Goal: Information Seeking & Learning: Learn about a topic

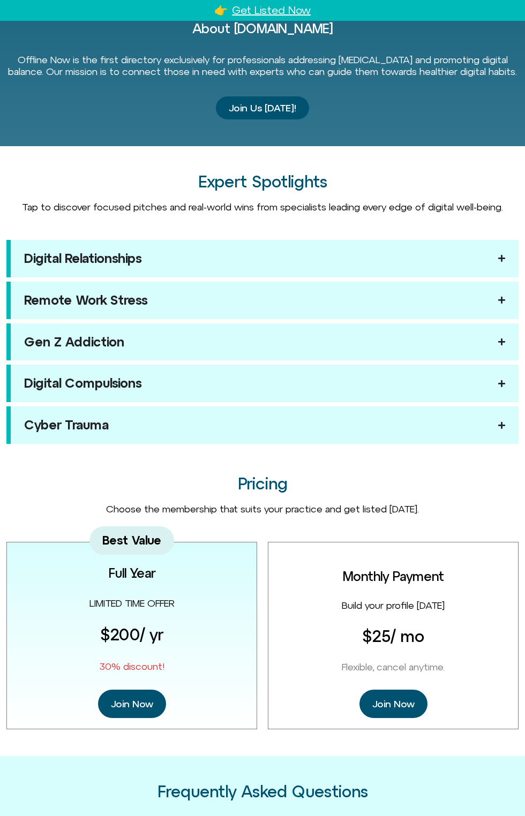
click at [232, 568] on div "Best Value Full Year LIMITED TIME OFFER $200 / yr 30% discount! Join Now" at bounding box center [131, 635] width 251 height 187
click at [221, 528] on div "[DOMAIN_NAME] Digital Wellness Directory Get Direct Clients, Keep Your Earnings…" at bounding box center [262, 139] width 525 height 1783
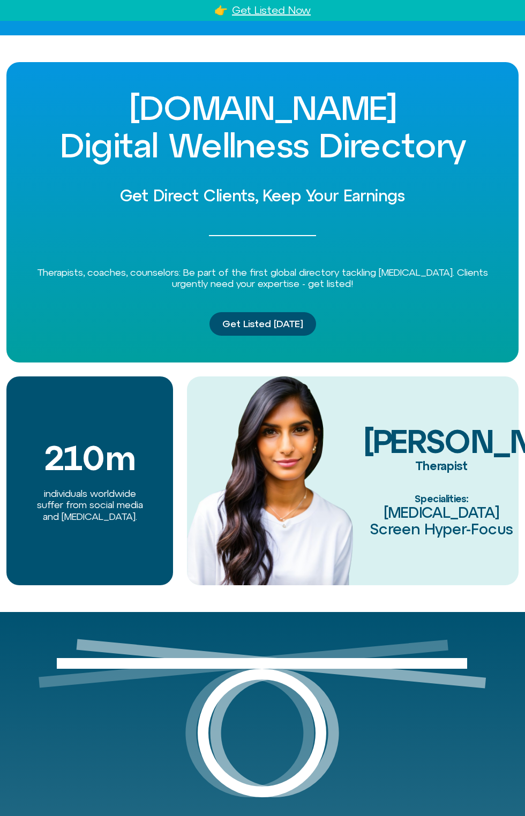
scroll to position [5, 0]
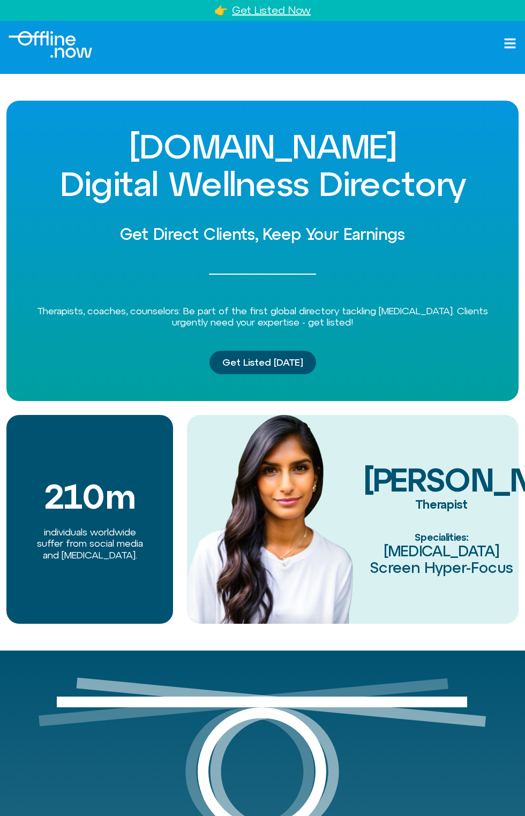
click at [350, 537] on img at bounding box center [270, 519] width 166 height 209
click at [246, 125] on div "[DOMAIN_NAME] Digital Wellness Directory Get Direct Clients, Keep Your Earnings…" at bounding box center [262, 251] width 512 height 301
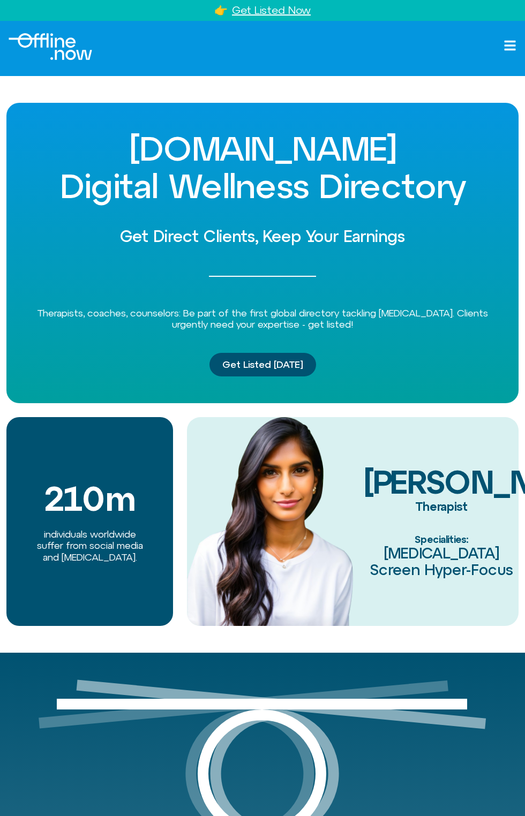
scroll to position [0, 0]
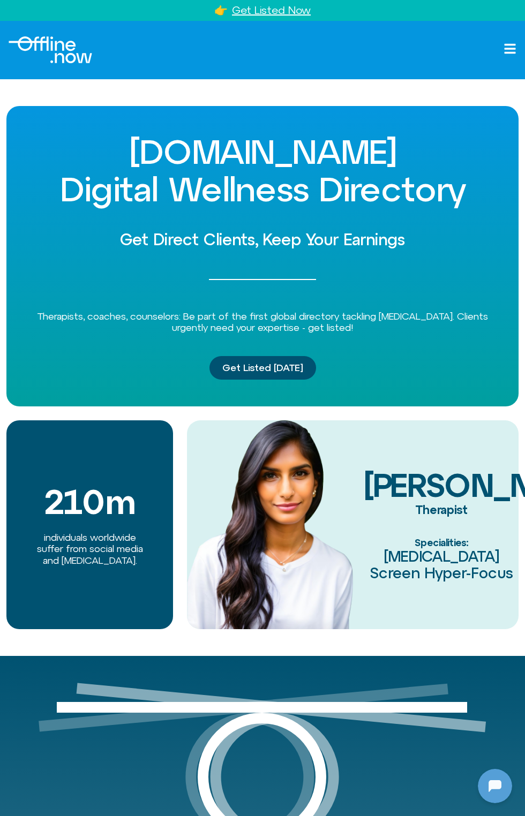
click at [164, 550] on div "210 m individuals worldwide suffer from social media and [MEDICAL_DATA]." at bounding box center [89, 524] width 167 height 209
click at [306, 544] on img at bounding box center [270, 524] width 166 height 209
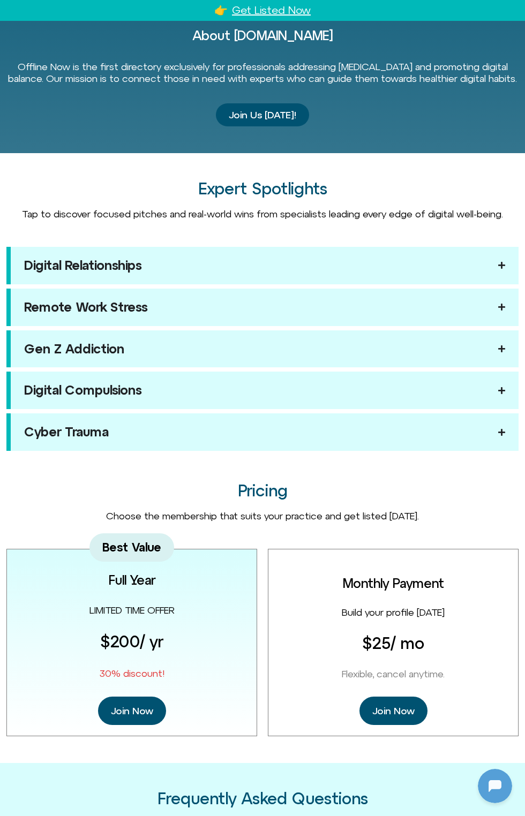
scroll to position [902, 0]
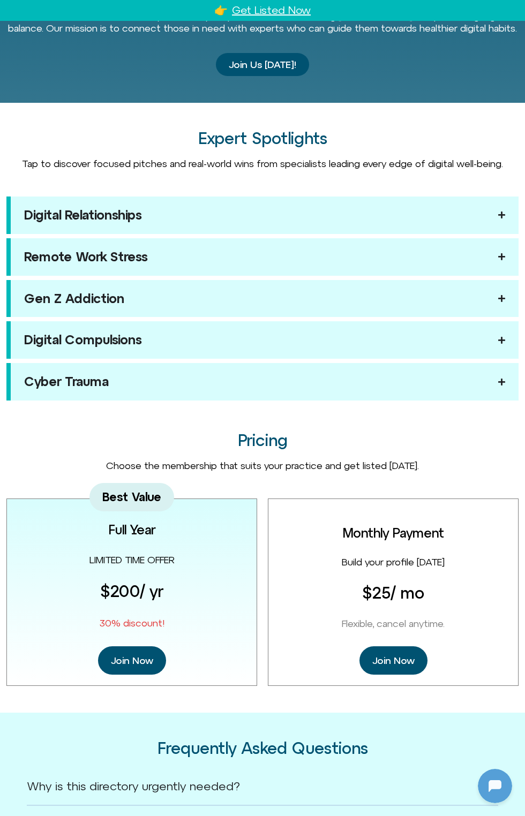
click at [190, 263] on summary "Remote Work Stress" at bounding box center [262, 256] width 512 height 37
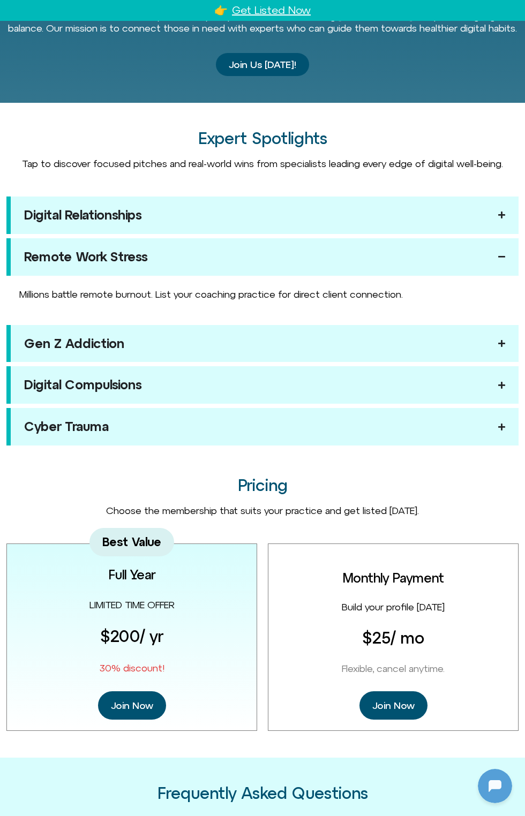
click at [378, 542] on div "[DOMAIN_NAME] Digital Wellness Directory Get Direct Clients, Keep Your Earnings…" at bounding box center [262, 119] width 525 height 1828
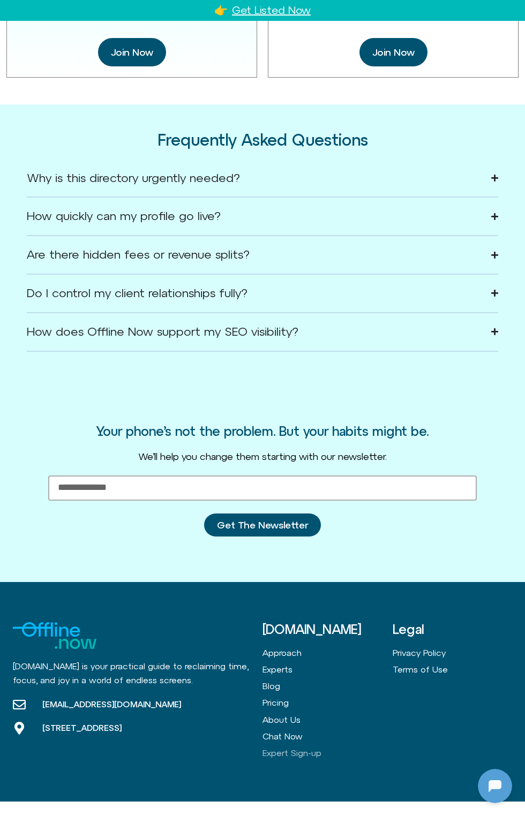
scroll to position [1612, 0]
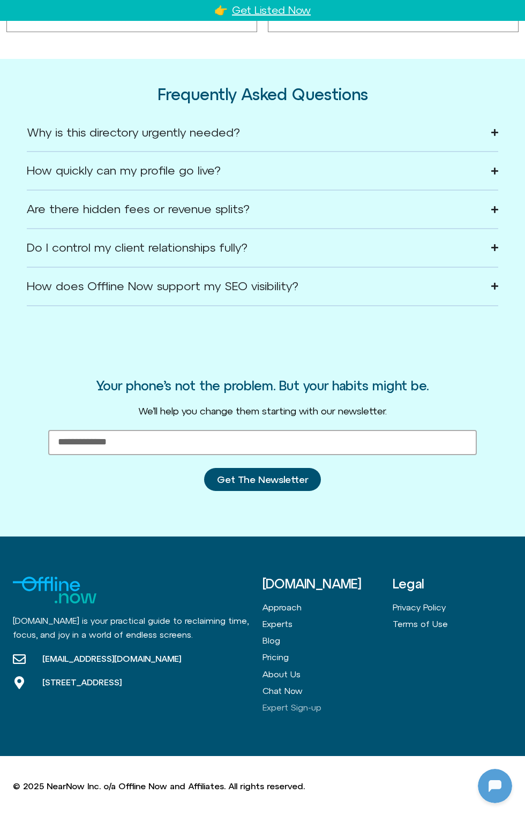
click at [307, 114] on summary "Why is this directory urgently needed?" at bounding box center [262, 133] width 471 height 39
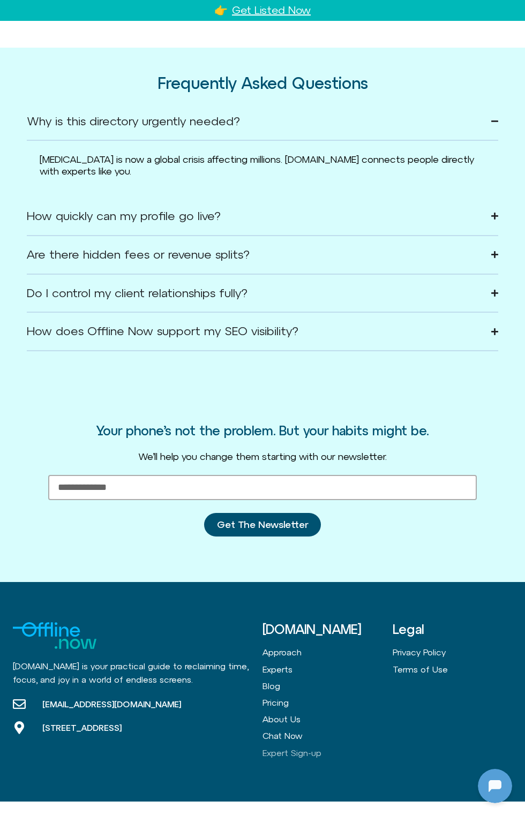
click at [360, 438] on h3 "Your phone’s not the problem. But your habits might be." at bounding box center [262, 431] width 332 height 14
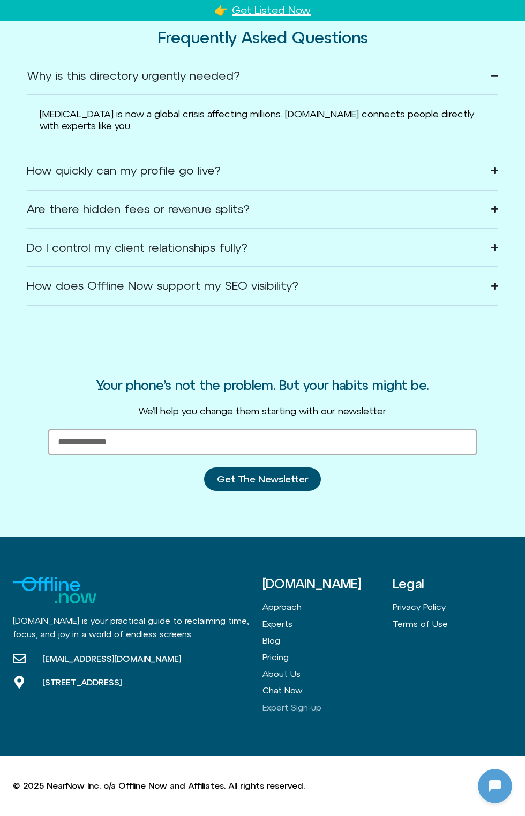
scroll to position [1668, 0]
click at [381, 580] on h3 "[DOMAIN_NAME]" at bounding box center [321, 584] width 119 height 14
click at [364, 535] on div "Your phone’s not the problem. But your habits might be. We’ll help you change t…" at bounding box center [262, 435] width 525 height 204
click at [175, 306] on summary "How does Offline Now support my SEO visibility?" at bounding box center [262, 286] width 471 height 39
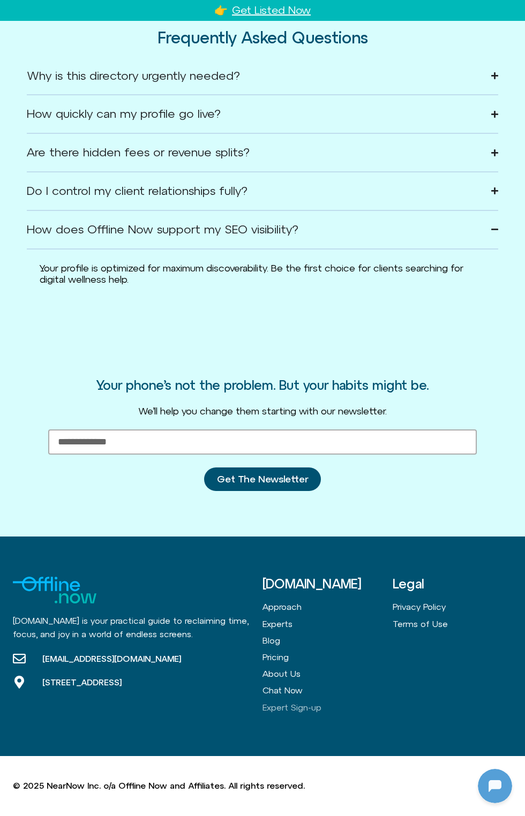
click at [160, 94] on summary "Why is this directory urgently needed?" at bounding box center [262, 76] width 471 height 39
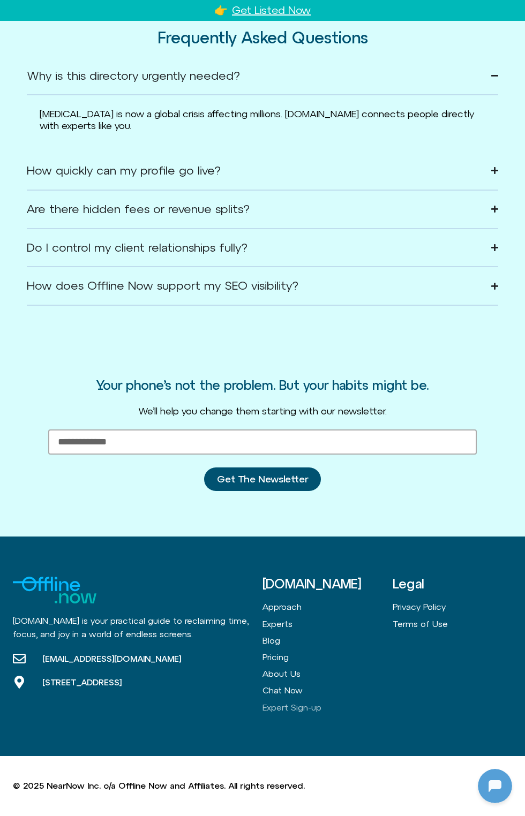
click at [271, 358] on div "Your phone’s not the problem. But your habits might be. We’ll help you change t…" at bounding box center [262, 435] width 525 height 204
click at [307, 304] on summary "How does Offline Now support my SEO visibility?" at bounding box center [262, 286] width 471 height 39
